Goal: Check status: Check status

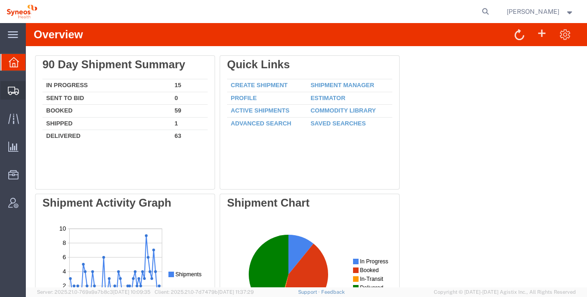
click at [0, 0] on span "Shipment Manager" at bounding box center [0, 0] width 0 height 0
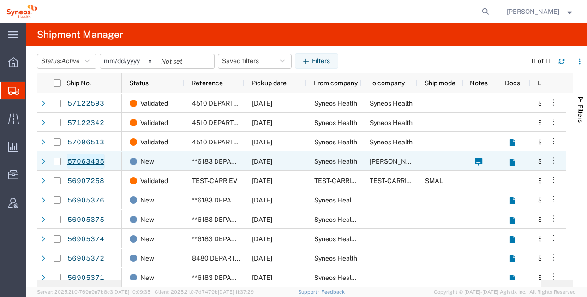
click at [90, 162] on link "57063435" at bounding box center [86, 161] width 38 height 15
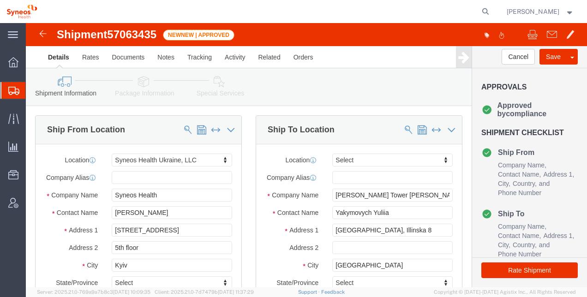
select select "66391"
select select
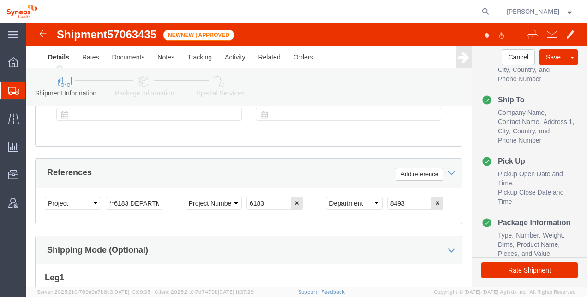
scroll to position [608, 0]
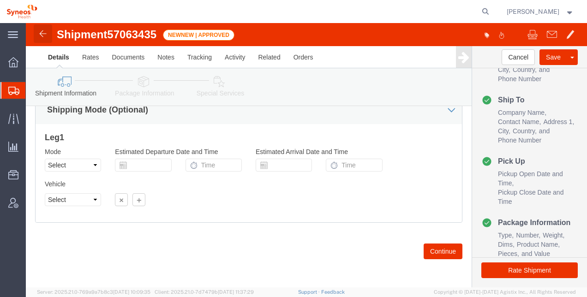
click img
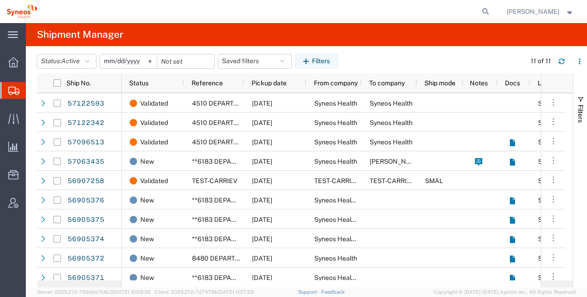
click at [0, 0] on span "Shipment Manager" at bounding box center [0, 0] width 0 height 0
click at [89, 58] on icon "button" at bounding box center [87, 61] width 5 height 6
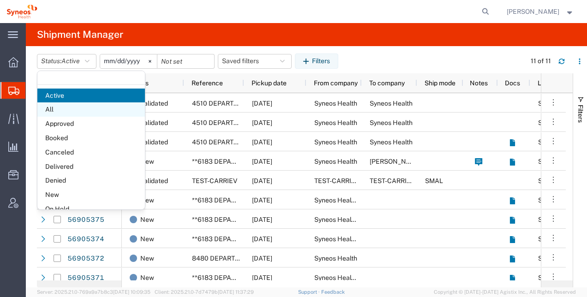
click at [56, 106] on span "All" at bounding box center [90, 109] width 107 height 14
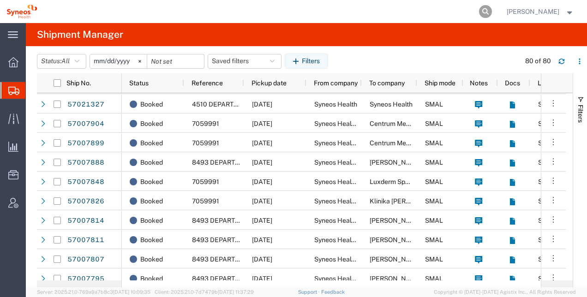
click at [488, 10] on icon at bounding box center [485, 11] width 13 height 13
drag, startPoint x: 243, startPoint y: 12, endPoint x: 235, endPoint y: 14, distance: 8.1
click at [241, 12] on input "search" at bounding box center [338, 11] width 280 height 22
paste input "57108345"
type input "57108345"
